Goal: Task Accomplishment & Management: Use online tool/utility

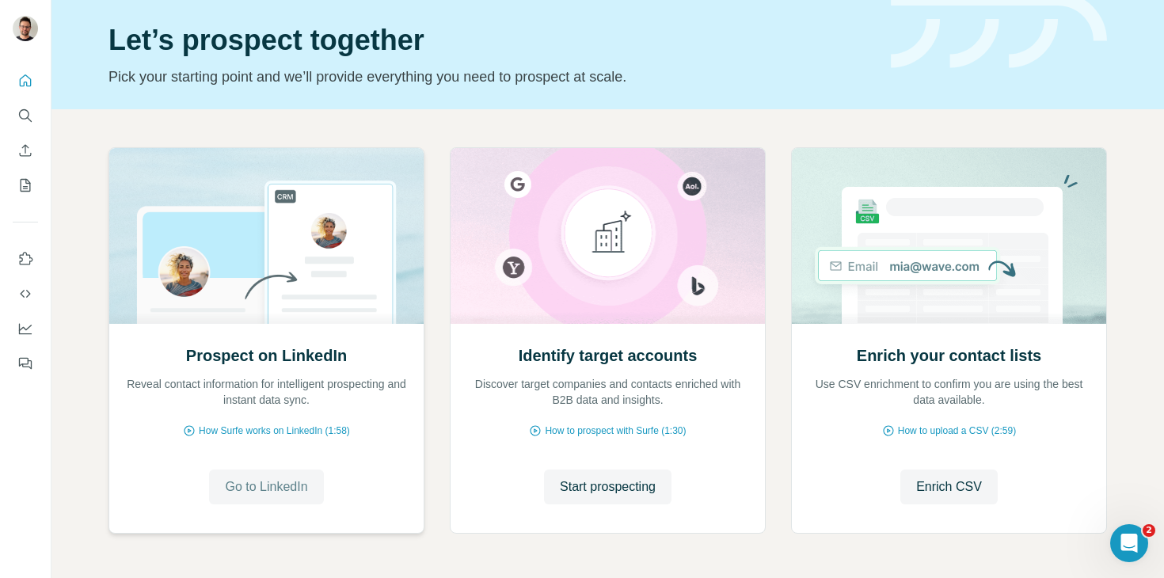
click at [291, 488] on span "Go to LinkedIn" at bounding box center [266, 487] width 82 height 19
click at [585, 500] on button "Start prospecting" at bounding box center [608, 487] width 128 height 35
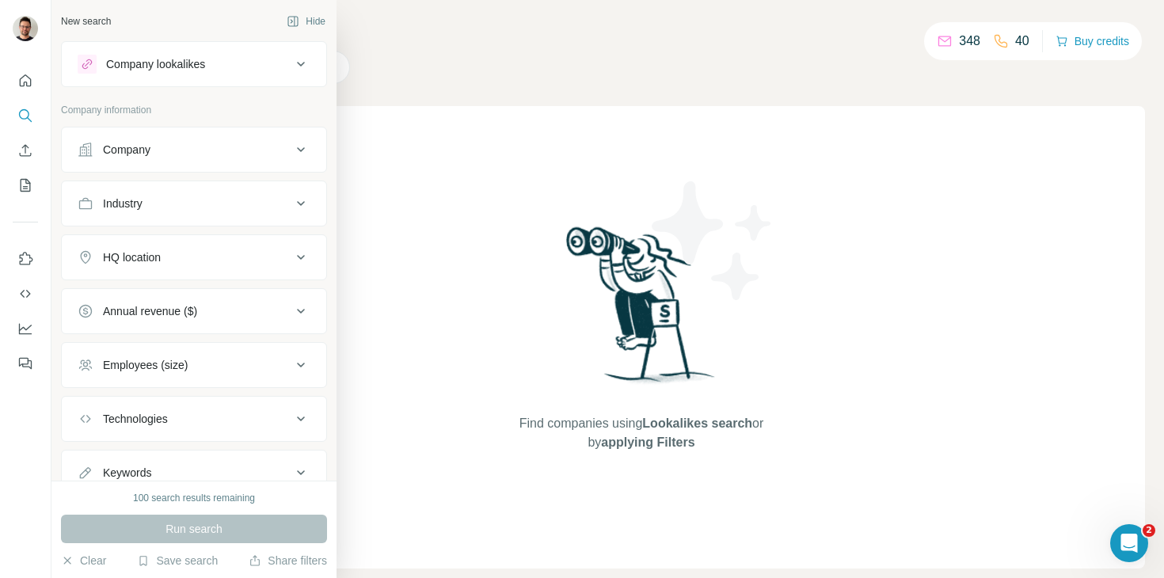
click at [193, 144] on div "Company" at bounding box center [185, 150] width 214 height 16
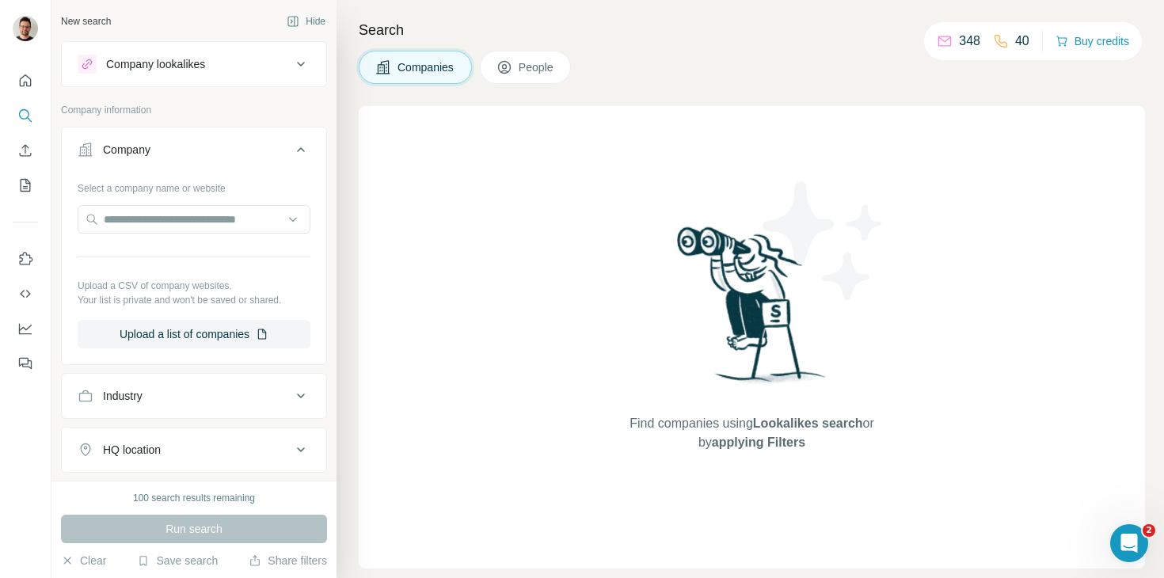
click at [210, 398] on div "Industry" at bounding box center [185, 396] width 214 height 16
drag, startPoint x: 299, startPoint y: 65, endPoint x: 280, endPoint y: 81, distance: 24.7
click at [299, 64] on icon at bounding box center [300, 64] width 19 height 19
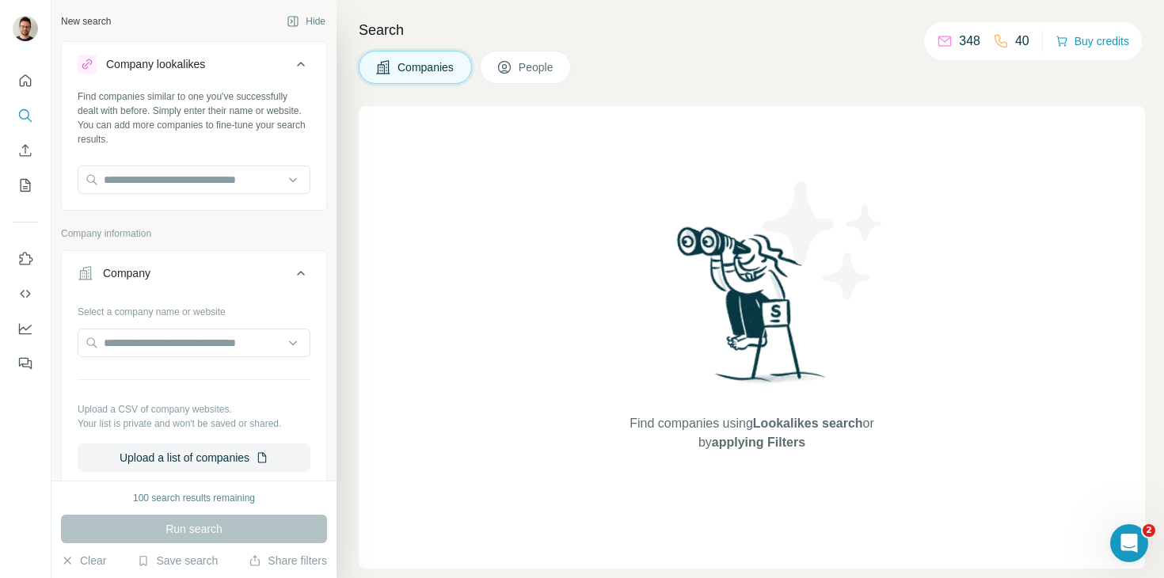
click at [541, 70] on span "People" at bounding box center [537, 67] width 36 height 16
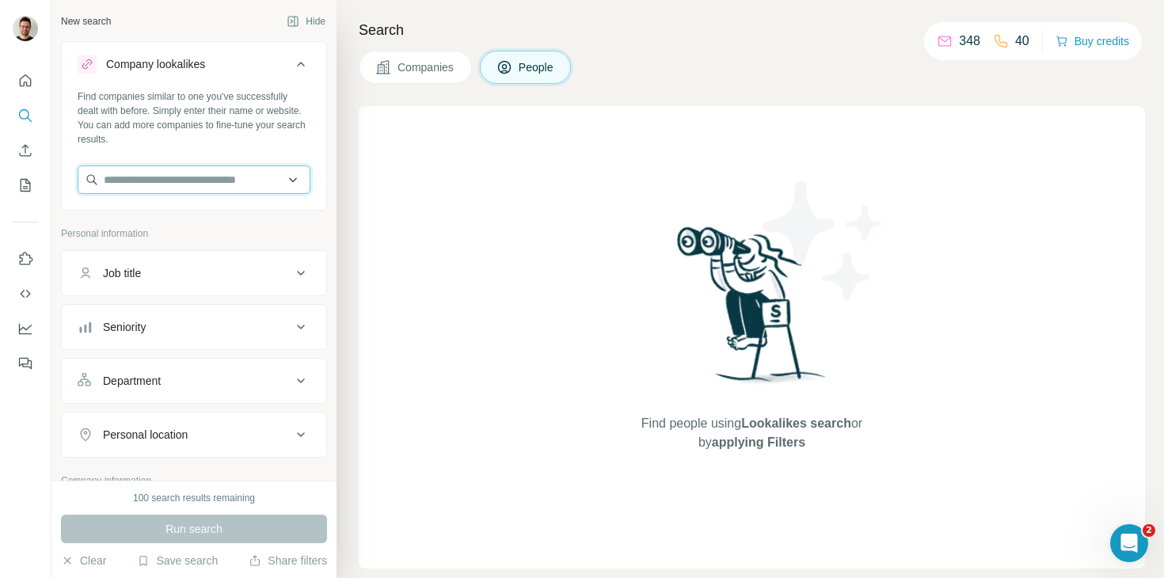
click at [263, 188] on input "text" at bounding box center [194, 180] width 233 height 29
click at [176, 177] on input "text" at bounding box center [194, 180] width 233 height 29
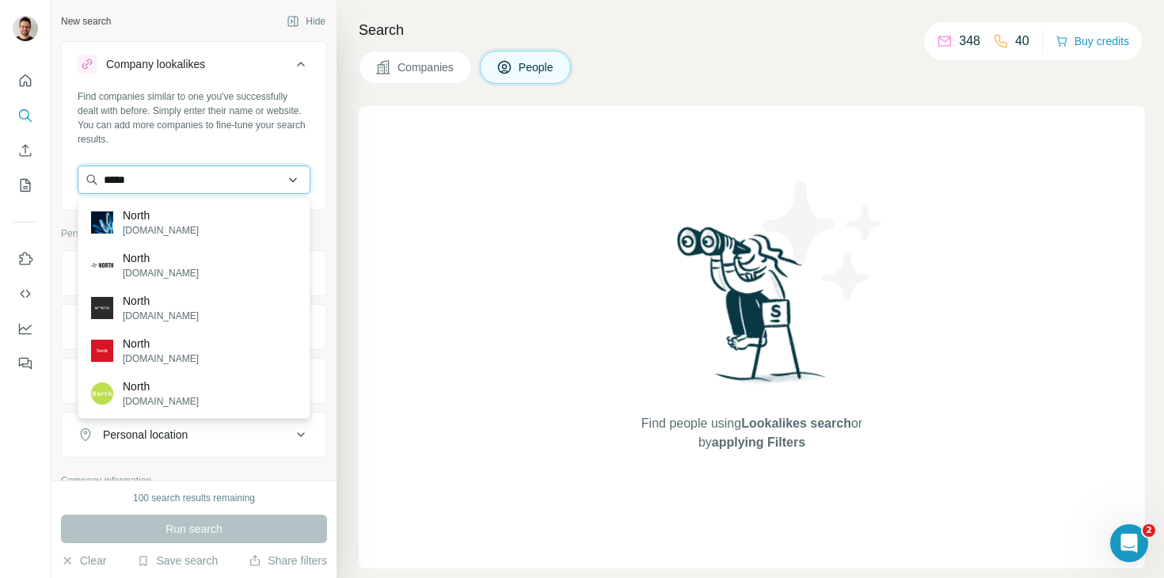
click at [166, 189] on input "*****" at bounding box center [194, 180] width 233 height 29
paste input "**********"
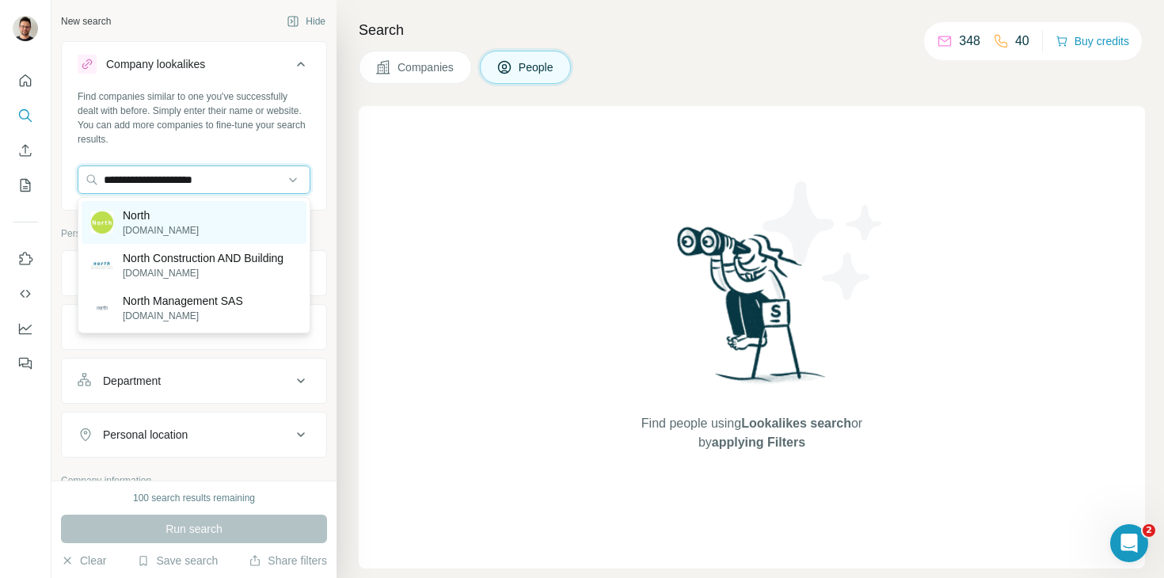
type input "**********"
click at [184, 213] on div "North [DOMAIN_NAME]" at bounding box center [194, 222] width 225 height 43
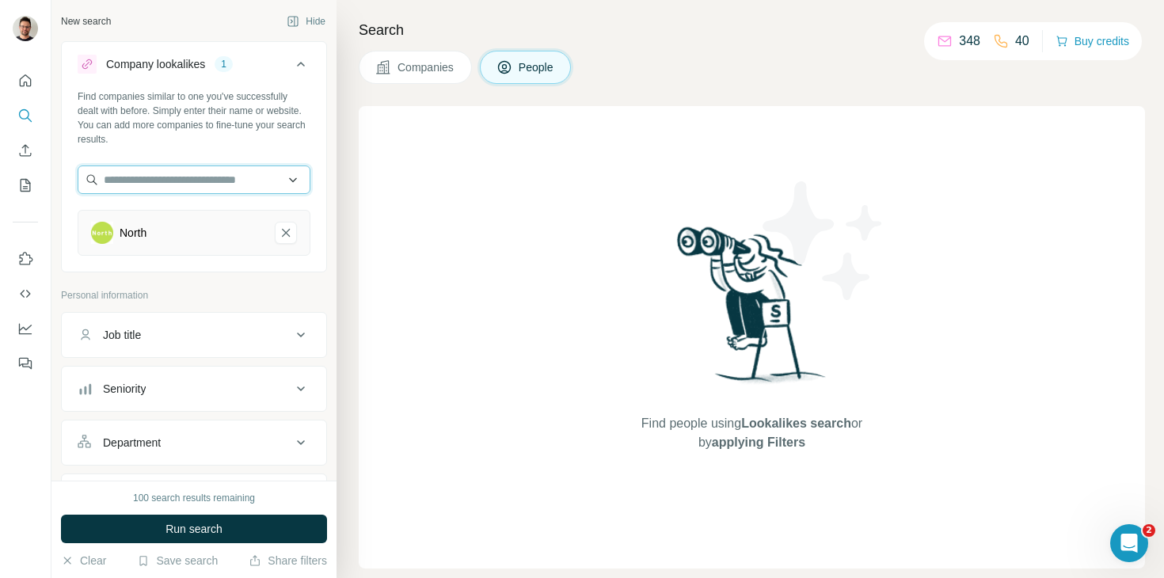
click at [196, 177] on input "text" at bounding box center [194, 180] width 233 height 29
paste input "**********"
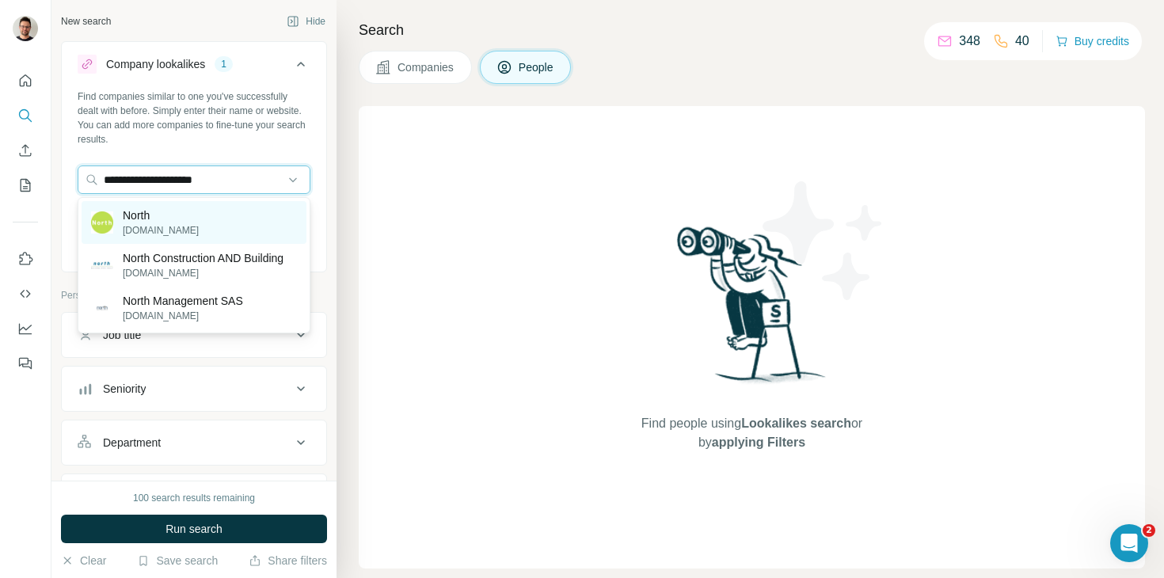
type input "**********"
click at [191, 226] on div "North [DOMAIN_NAME]" at bounding box center [194, 222] width 225 height 43
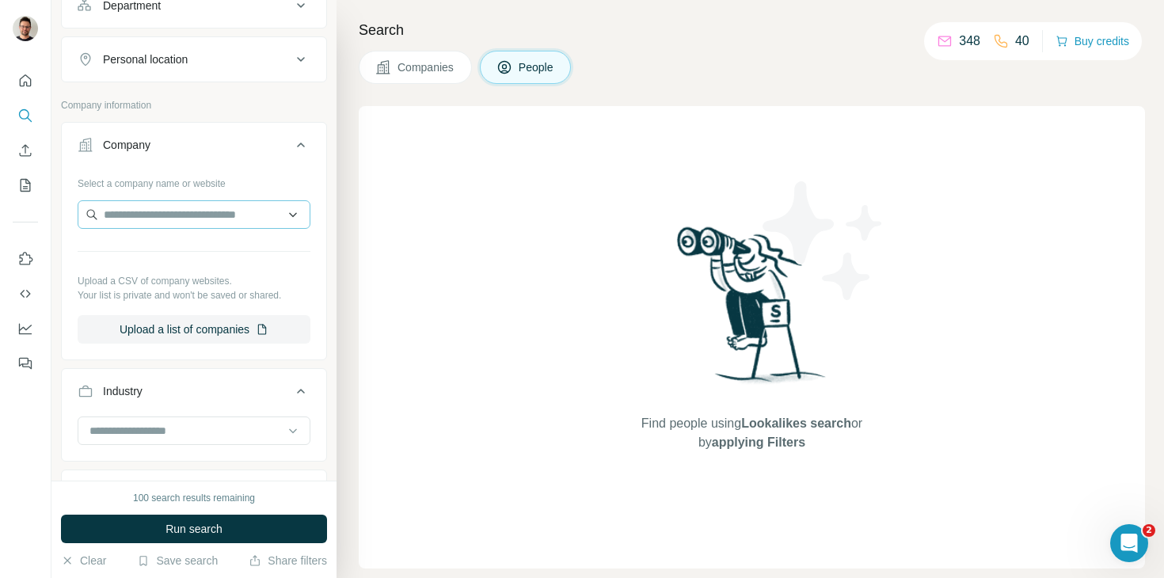
scroll to position [438, 0]
click at [219, 218] on input "text" at bounding box center [194, 214] width 233 height 29
paste input "**********"
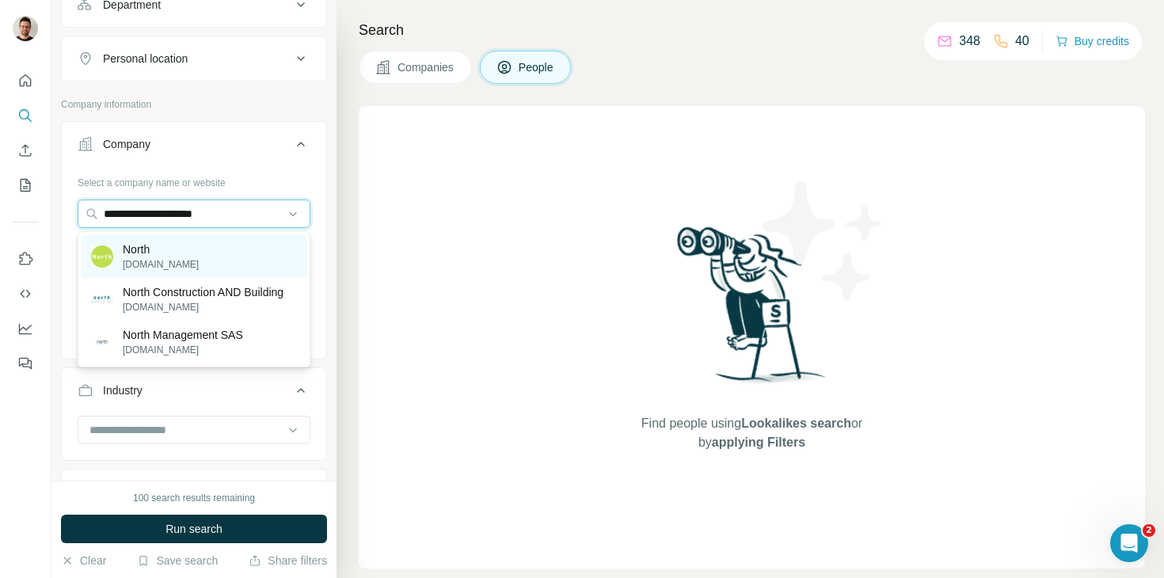
type input "**********"
click at [209, 245] on div "North [DOMAIN_NAME]" at bounding box center [194, 256] width 225 height 43
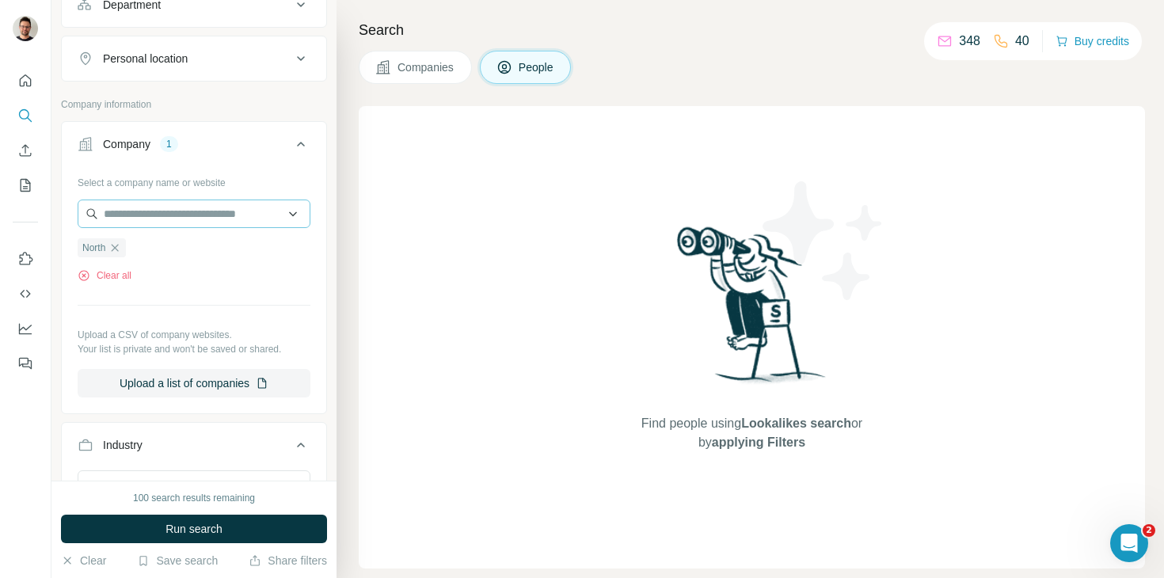
scroll to position [0, 0]
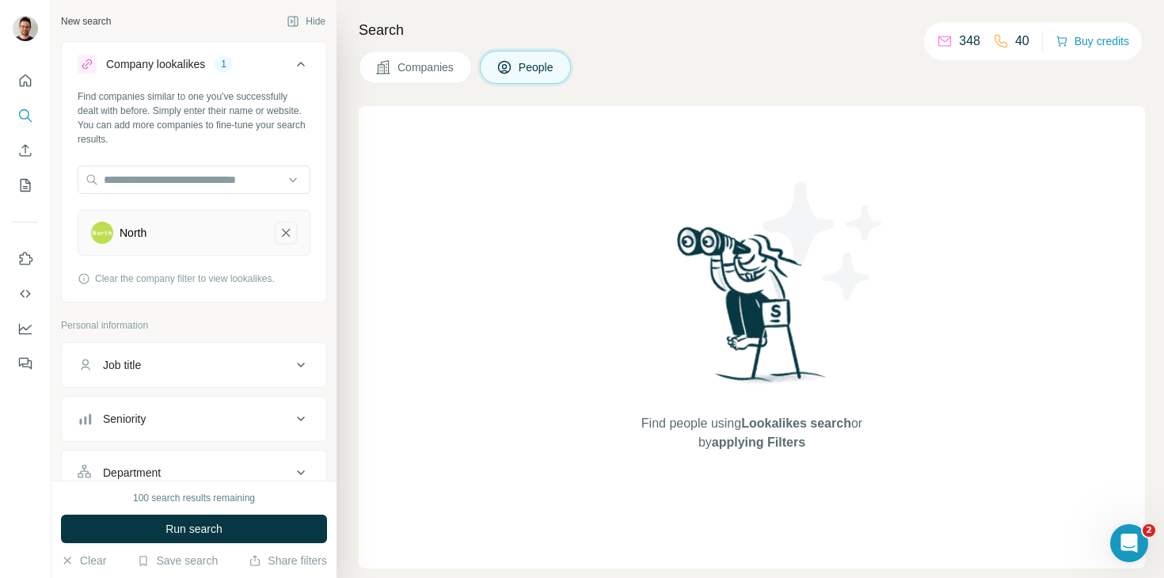
click at [283, 233] on icon "North-remove-button" at bounding box center [286, 233] width 14 height 16
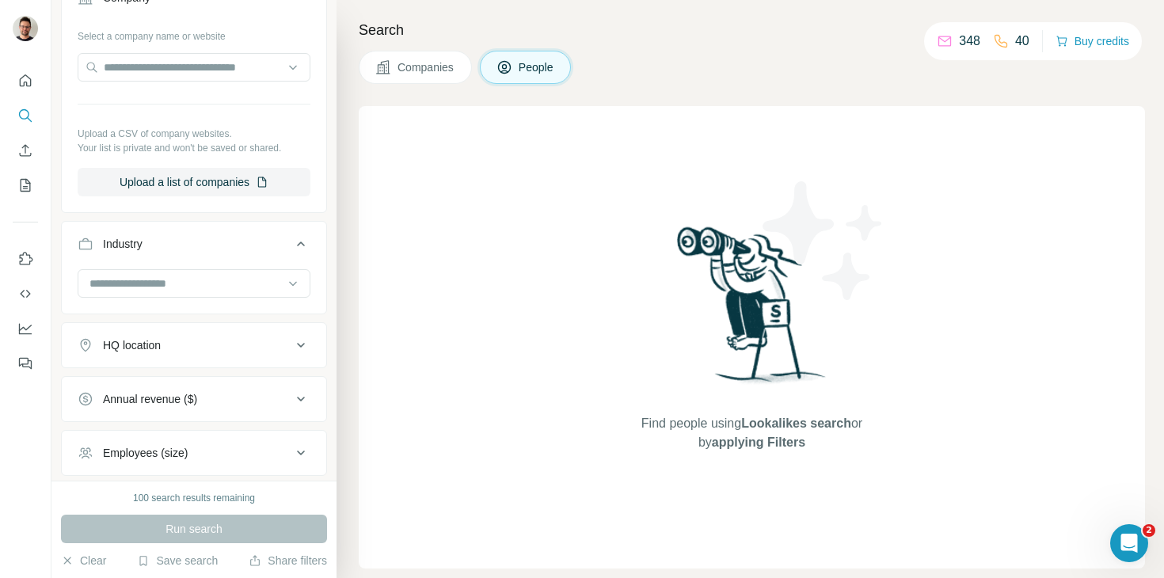
scroll to position [542, 0]
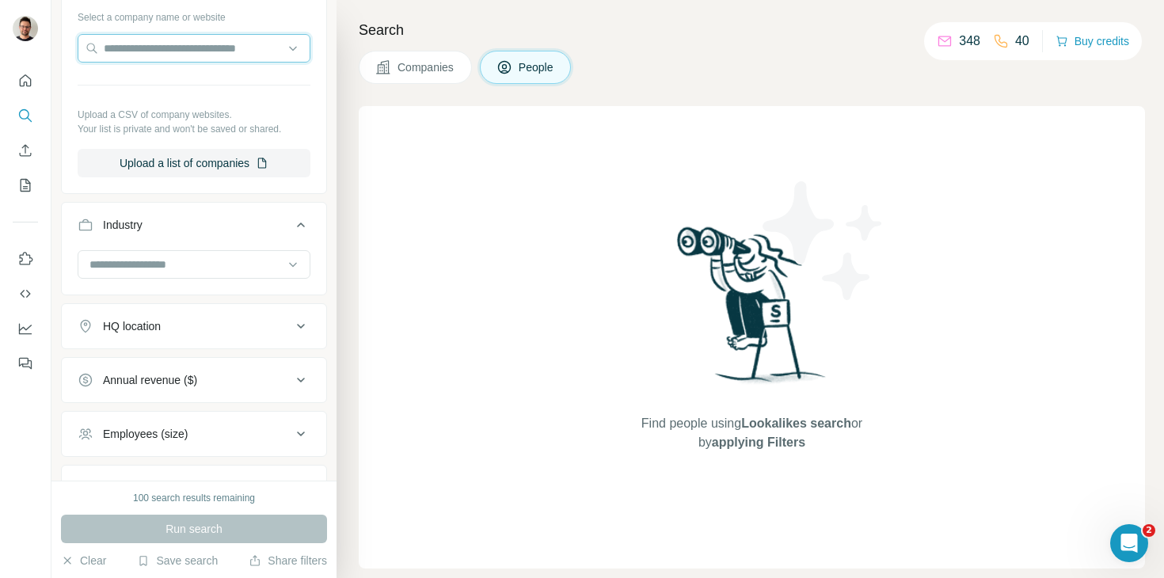
click at [186, 50] on input "text" at bounding box center [194, 48] width 233 height 29
paste input "**********"
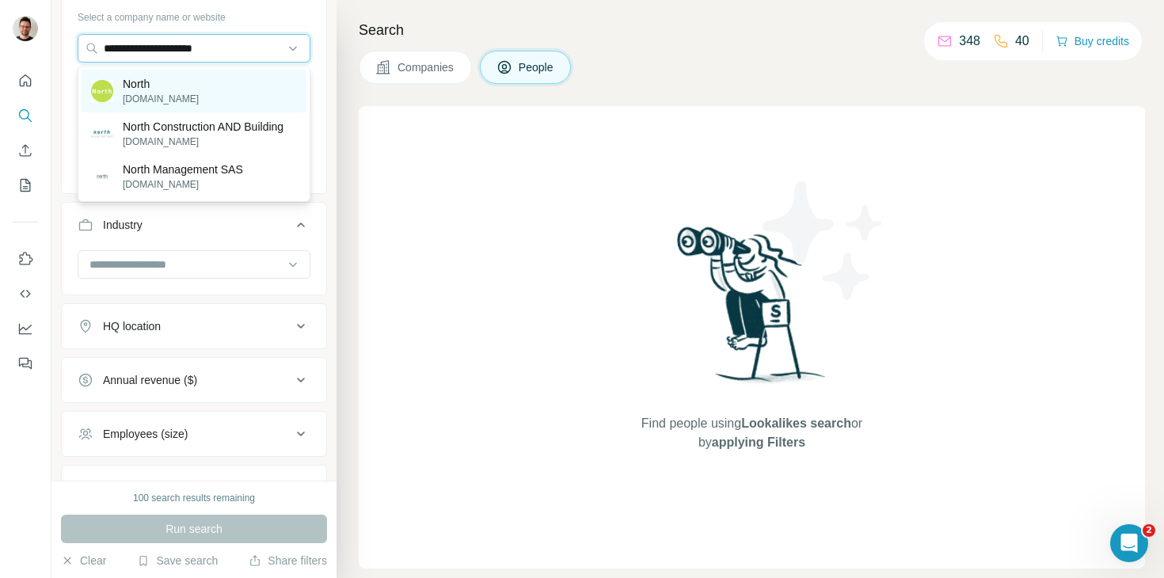
type input "**********"
click at [219, 90] on div "North [DOMAIN_NAME]" at bounding box center [194, 91] width 225 height 43
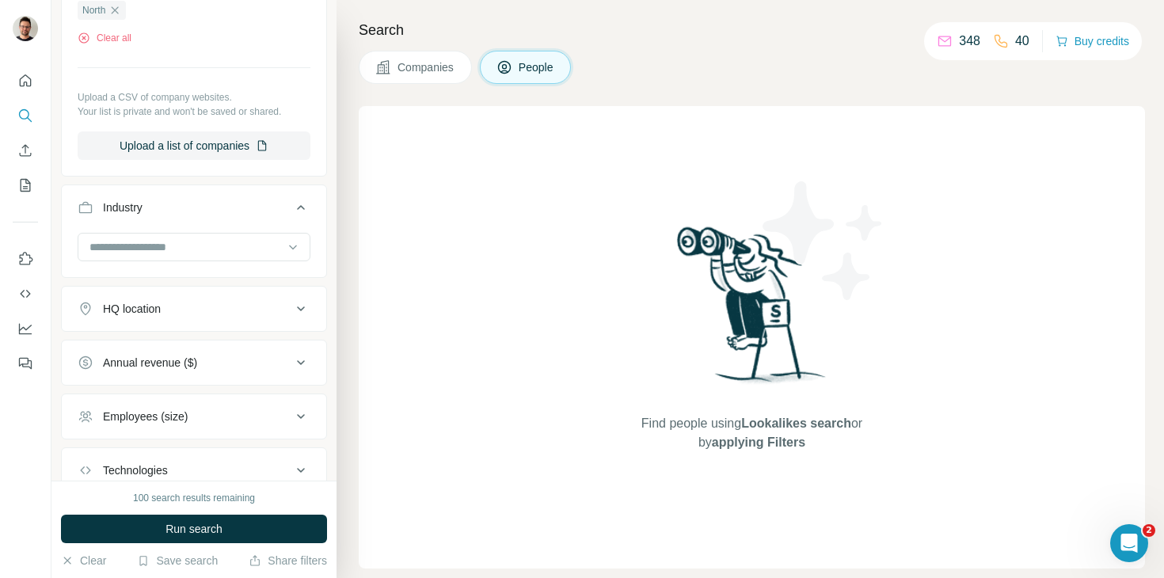
scroll to position [725, 0]
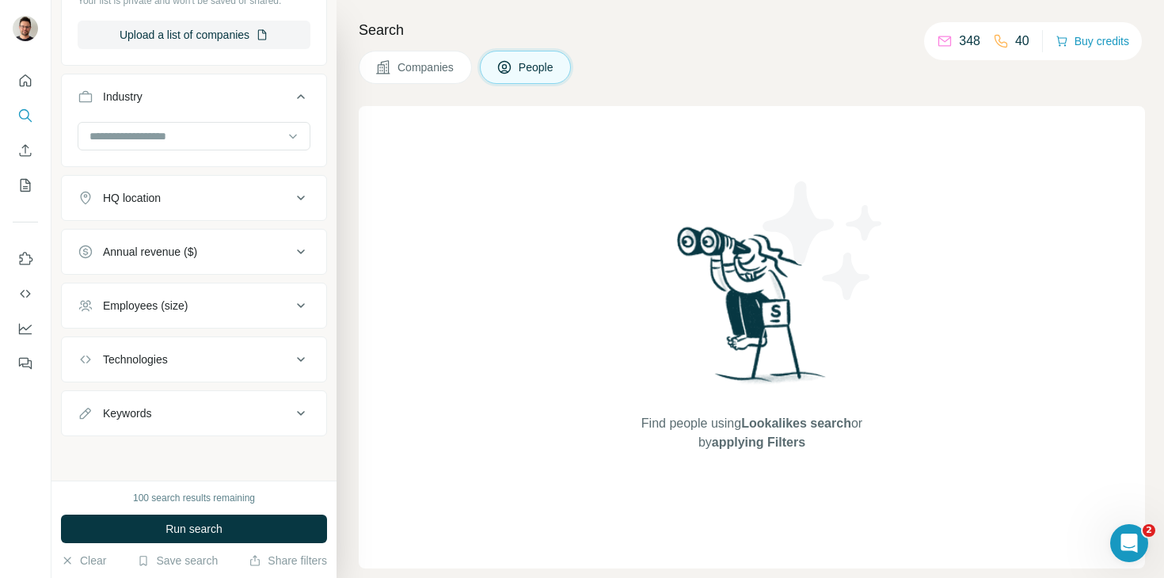
click at [224, 314] on button "Employees (size)" at bounding box center [194, 306] width 265 height 38
click at [291, 295] on button "Employees (size)" at bounding box center [194, 309] width 265 height 44
click at [513, 82] on button "People" at bounding box center [526, 67] width 92 height 33
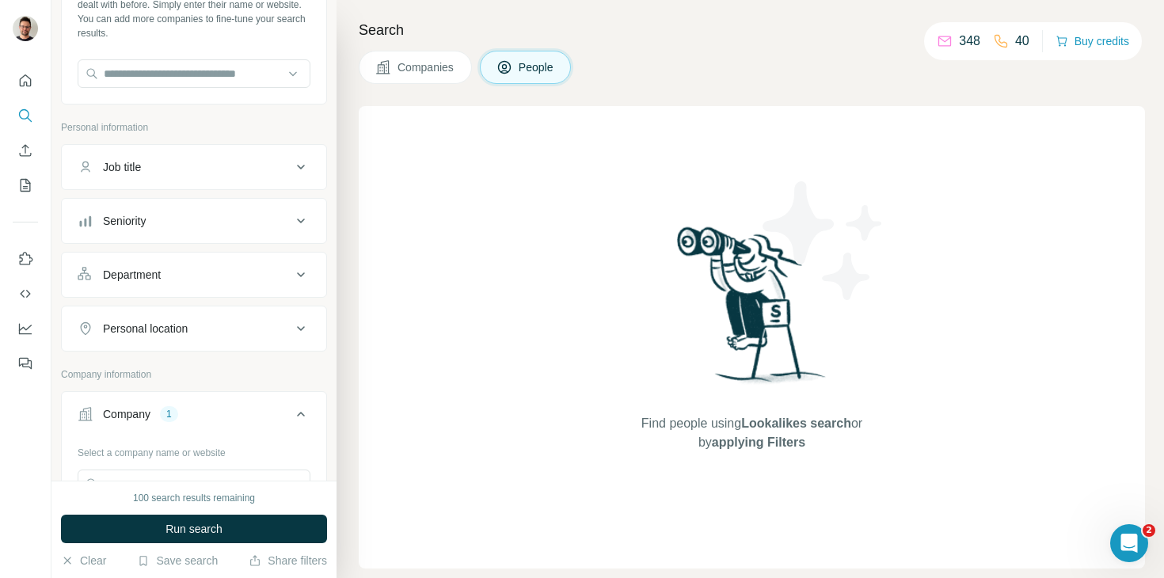
scroll to position [22, 0]
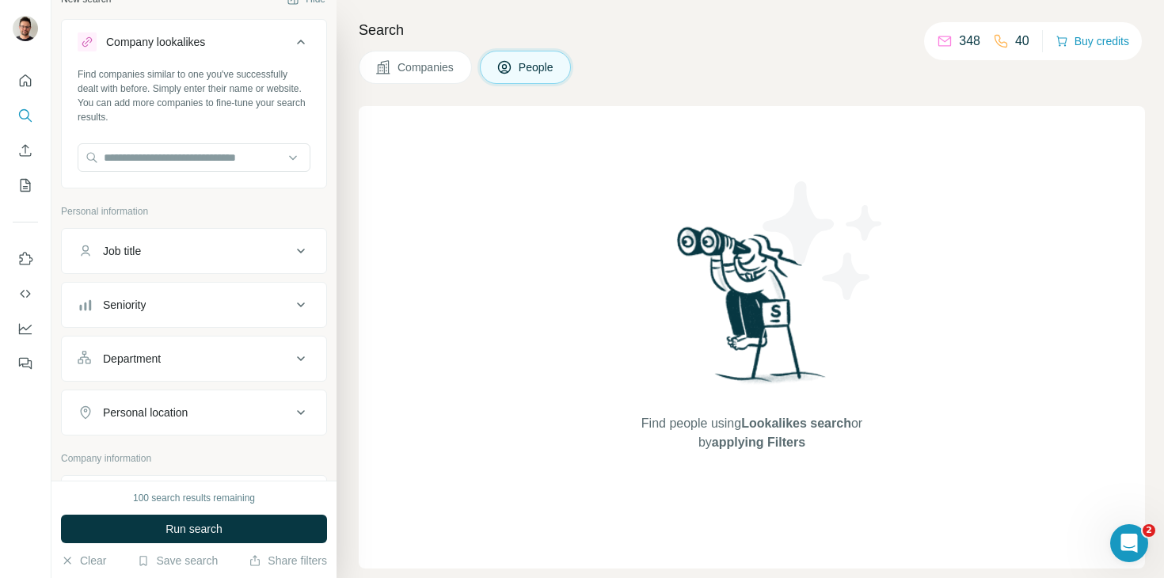
click at [210, 359] on div "Department" at bounding box center [185, 359] width 214 height 16
click at [223, 313] on button "Seniority" at bounding box center [194, 305] width 265 height 38
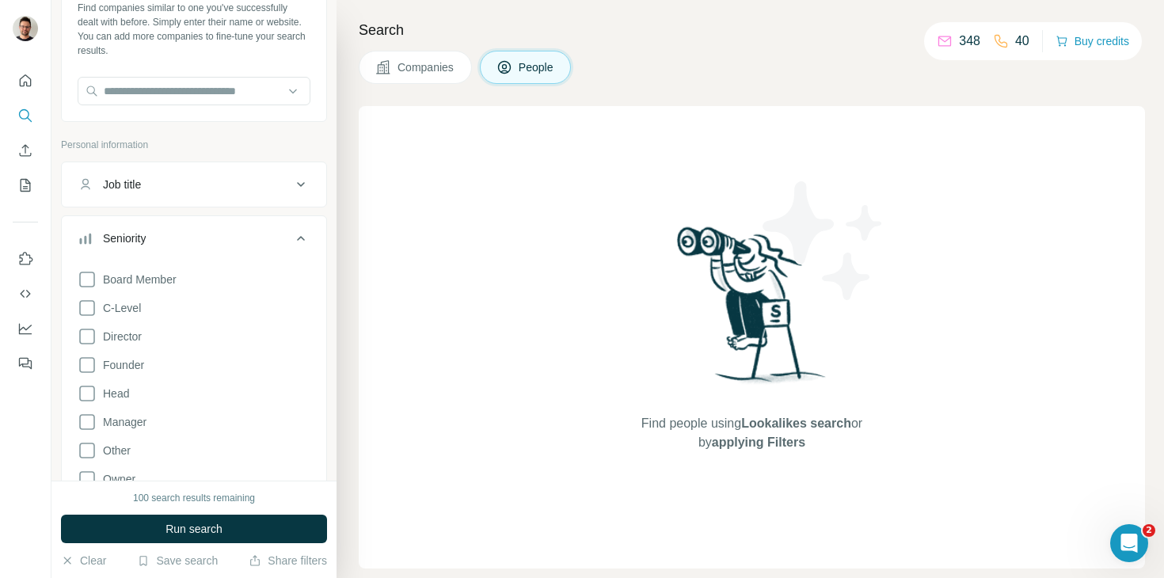
scroll to position [95, 0]
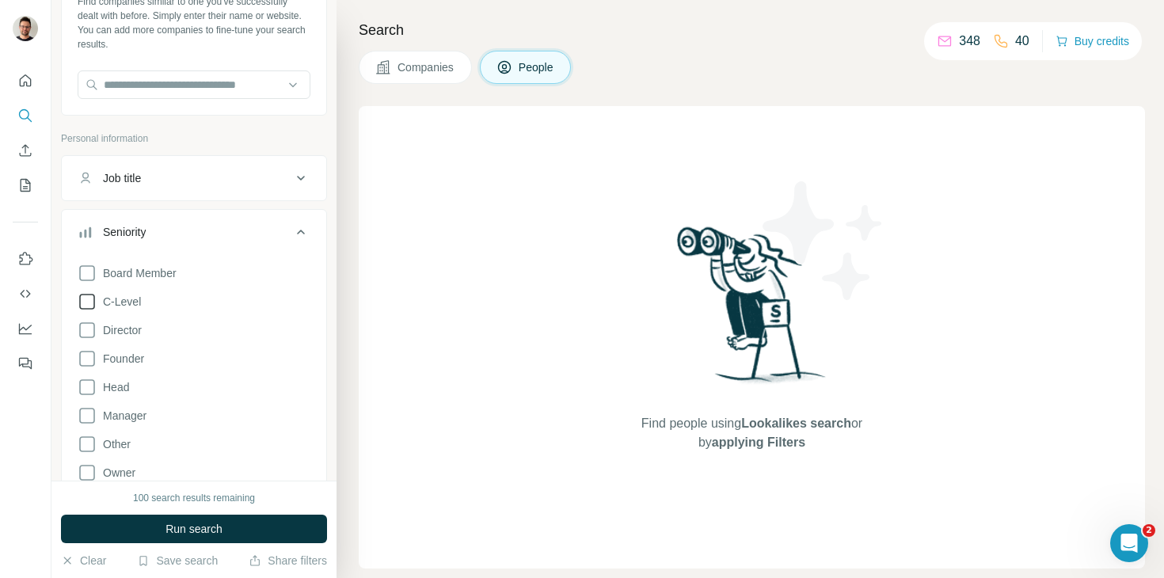
click at [130, 297] on span "C-Level" at bounding box center [119, 302] width 44 height 16
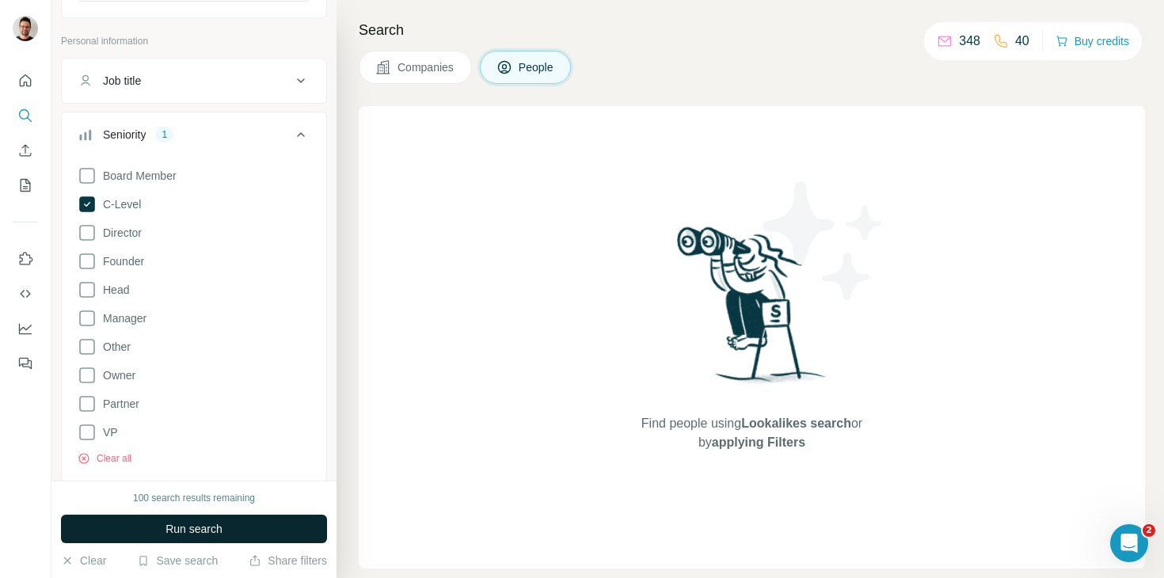
scroll to position [116, 0]
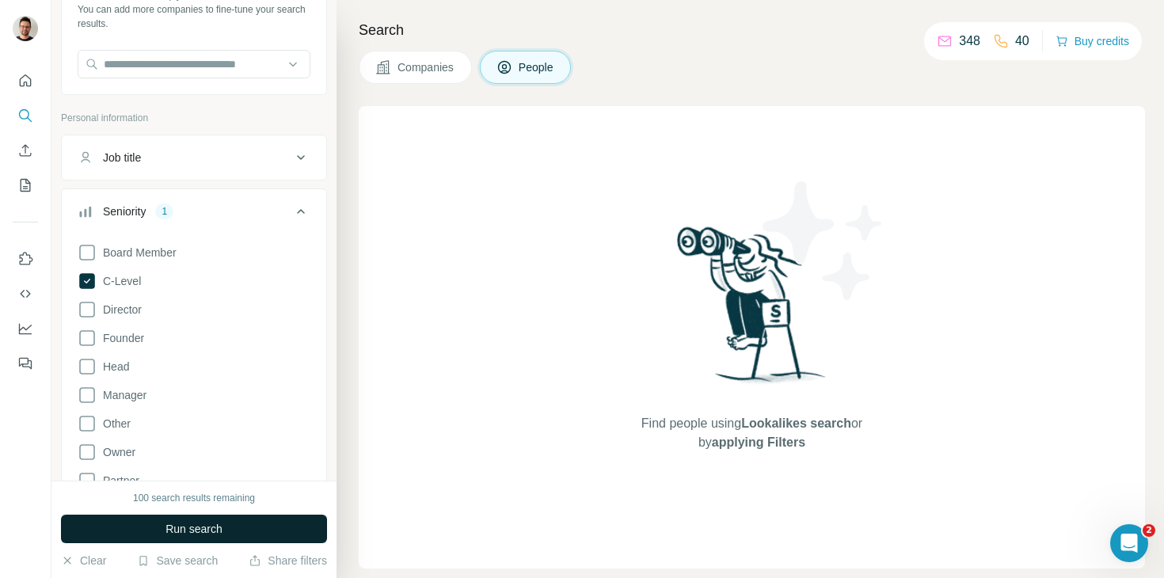
click at [299, 202] on icon at bounding box center [300, 211] width 19 height 19
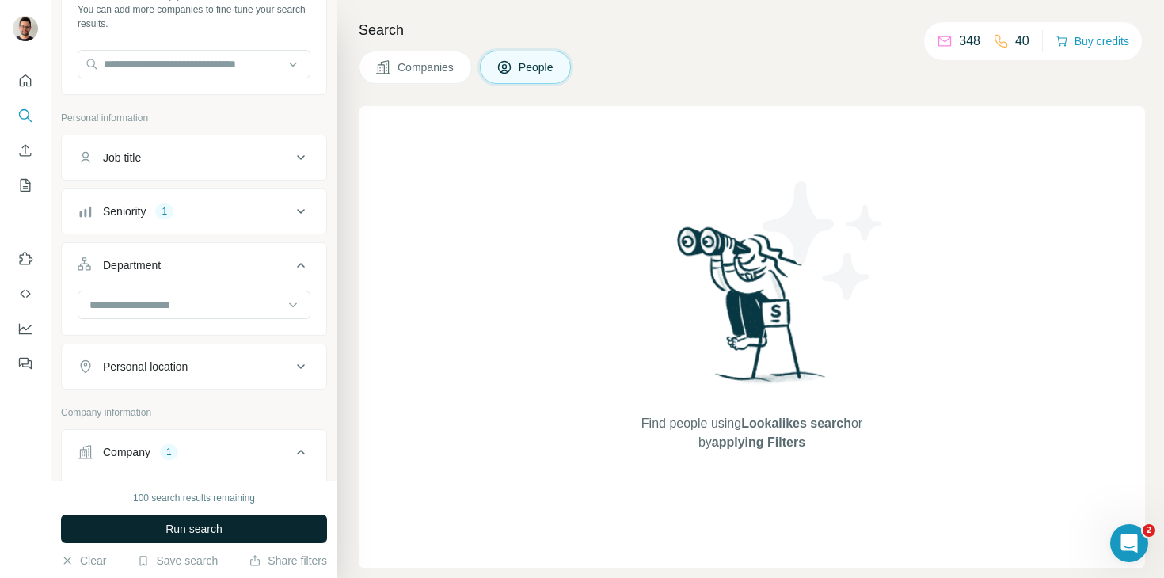
click at [295, 267] on icon at bounding box center [300, 265] width 19 height 19
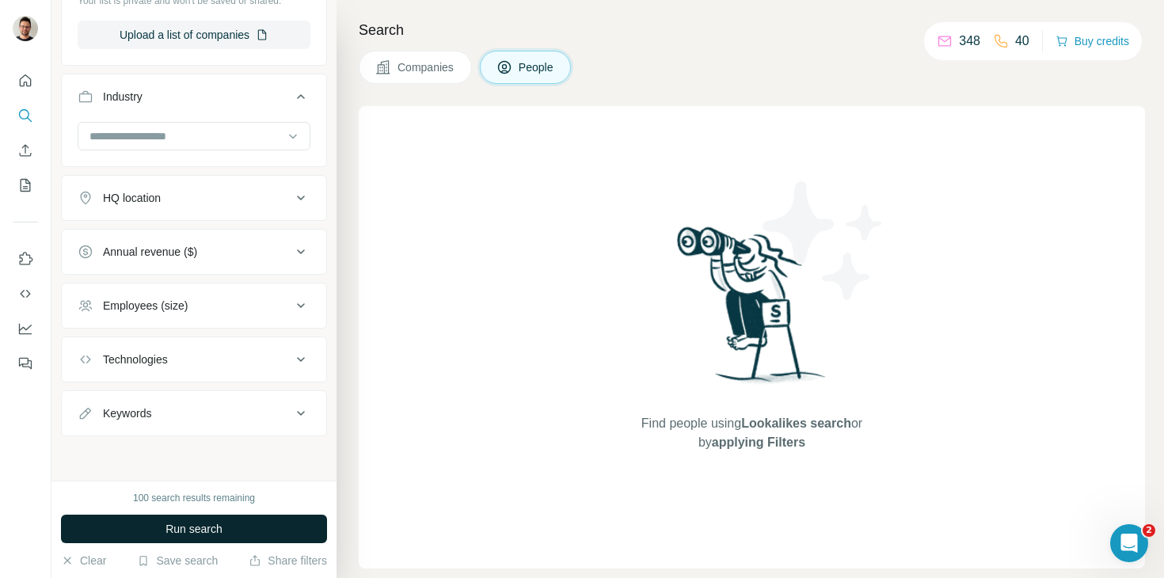
scroll to position [0, 0]
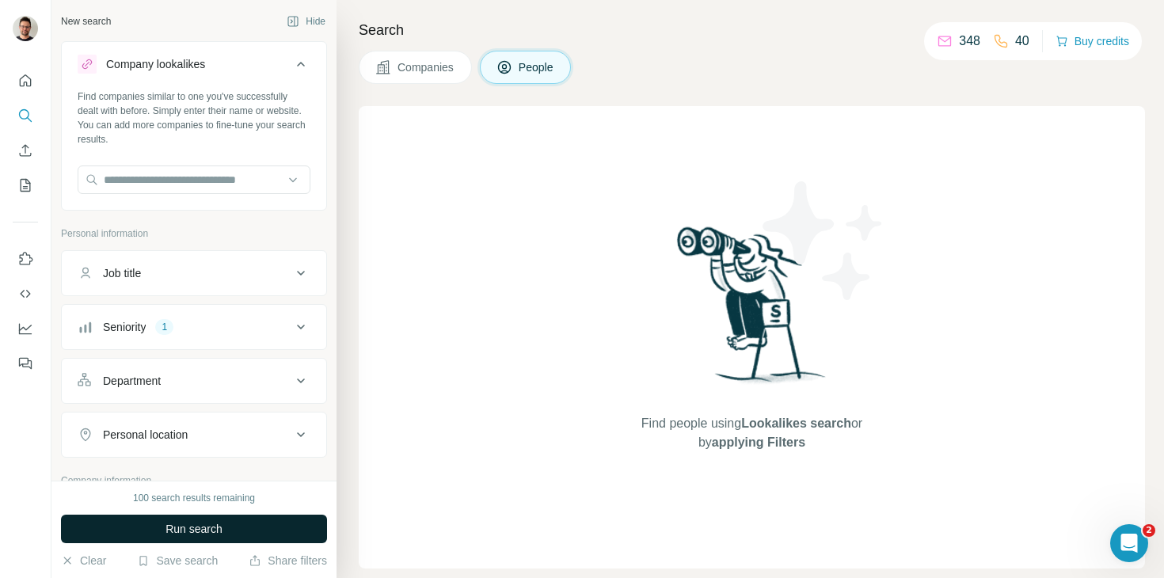
click at [238, 543] on div "100 search results remaining Run search Clear Save search Share filters" at bounding box center [193, 529] width 285 height 97
click at [238, 524] on button "Run search" at bounding box center [194, 529] width 266 height 29
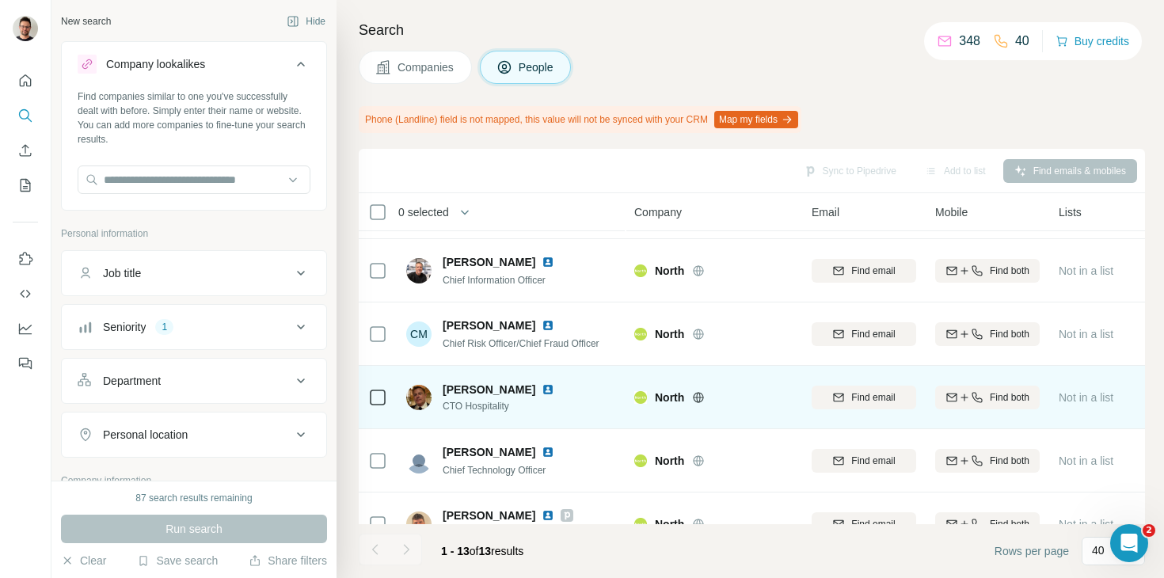
scroll to position [57, 0]
click at [542, 389] on img at bounding box center [548, 388] width 13 height 13
